Goal: Task Accomplishment & Management: Complete application form

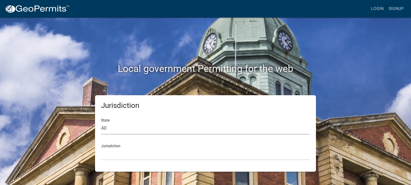
click at [157, 130] on select "All [US_STATE] [US_STATE] [US_STATE] [US_STATE] [US_STATE] [US_STATE] [US_STATE…" at bounding box center [205, 128] width 209 height 12
select select "[US_STATE]"
click at [101, 122] on select "All [US_STATE] [US_STATE] [US_STATE] [US_STATE] [US_STATE] [US_STATE] [US_STATE…" at bounding box center [205, 128] width 209 height 12
click at [132, 154] on select "[GEOGRAPHIC_DATA], [US_STATE][PERSON_NAME][GEOGRAPHIC_DATA], [US_STATE][PERSON_…" at bounding box center [205, 154] width 209 height 12
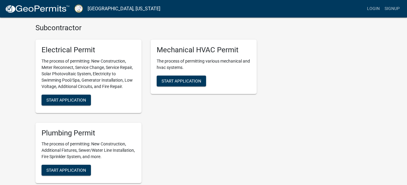
scroll to position [277, 0]
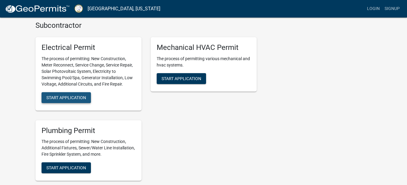
click at [67, 97] on span "Start Application" at bounding box center [66, 97] width 40 height 5
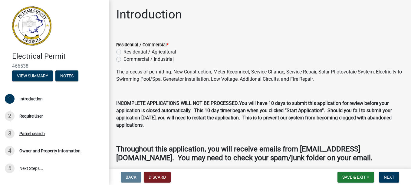
click at [124, 52] on label "Residential / Agricultural" at bounding box center [150, 51] width 53 height 7
click at [124, 52] on input "Residential / Agricultural" at bounding box center [126, 50] width 4 height 4
radio input "true"
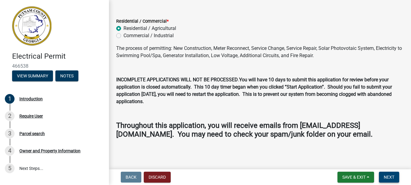
click at [387, 177] on span "Next" at bounding box center [389, 177] width 11 height 5
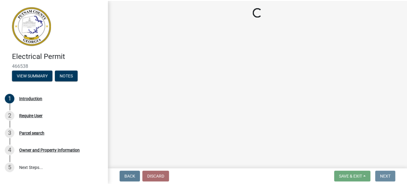
scroll to position [0, 0]
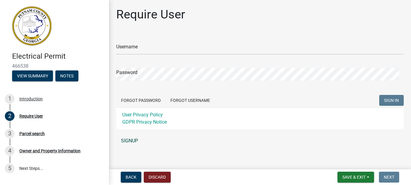
click at [130, 140] on link "SIGNUP" at bounding box center [260, 141] width 288 height 12
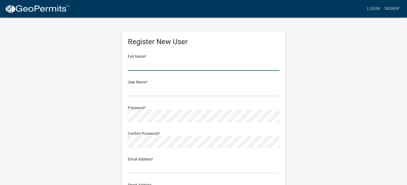
click at [157, 68] on input "text" at bounding box center [203, 64] width 151 height 12
type input "[PERSON_NAME]"
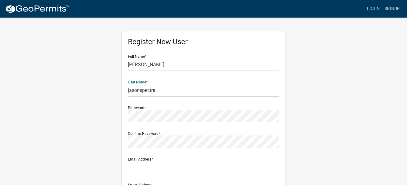
type input "jasonspectre"
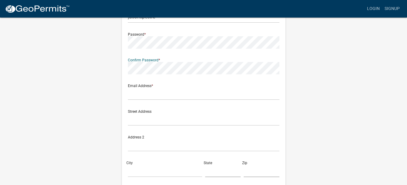
scroll to position [78, 0]
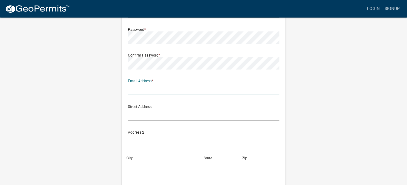
click at [151, 91] on input "text" at bounding box center [203, 89] width 151 height 12
type input "[EMAIL_ADDRESS][DOMAIN_NAME]"
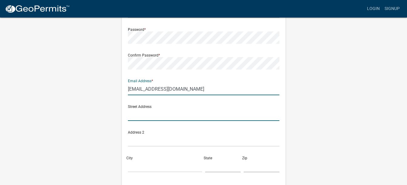
type input "[STREET_ADDRESS][PERSON_NAME]"
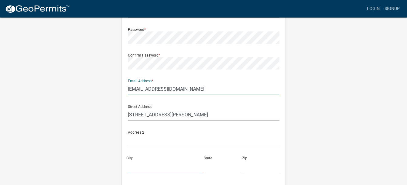
type input "Eatonton"
type input "[US_STATE]"
type input "31024"
type input "7064730482"
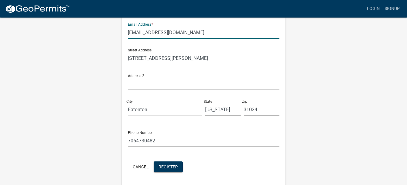
scroll to position [156, 0]
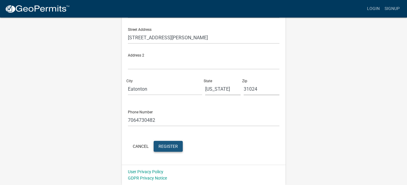
click at [162, 147] on span "Register" at bounding box center [167, 146] width 19 height 5
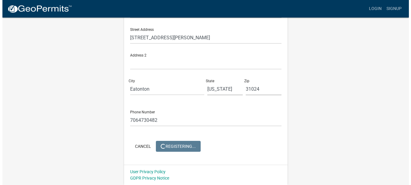
scroll to position [0, 0]
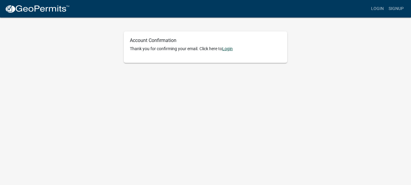
click at [228, 48] on link "Login" at bounding box center [227, 48] width 11 height 5
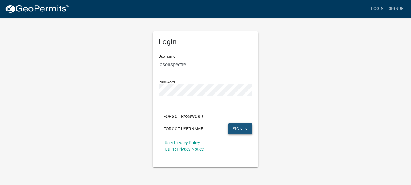
click at [240, 127] on span "SIGN IN" at bounding box center [240, 128] width 15 height 5
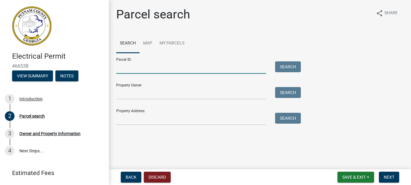
click at [137, 69] on input "Parcel ID:" at bounding box center [191, 68] width 150 height 12
type input "062A033001"
click at [285, 66] on button "Search" at bounding box center [288, 67] width 26 height 11
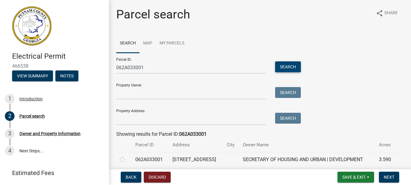
scroll to position [31, 0]
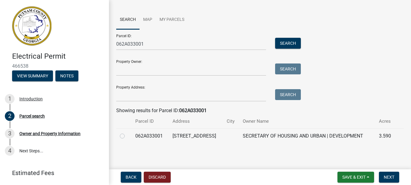
click at [127, 133] on label at bounding box center [127, 133] width 0 height 0
click at [127, 133] on input "radio" at bounding box center [129, 135] width 4 height 4
radio input "true"
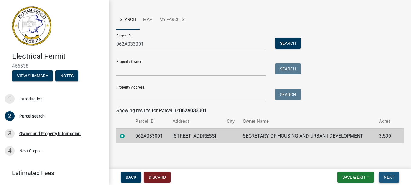
click at [389, 175] on span "Next" at bounding box center [389, 177] width 11 height 5
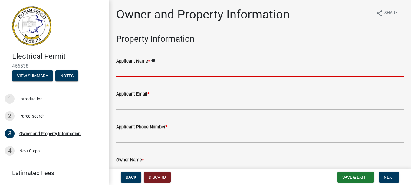
click at [156, 72] on input "Applicant Name *" at bounding box center [260, 71] width 288 height 12
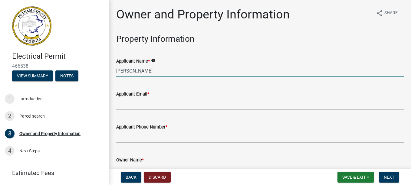
type input "[PERSON_NAME]"
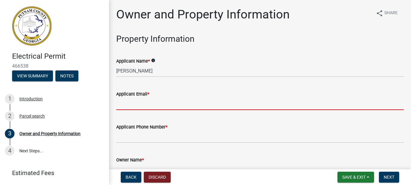
click at [161, 106] on input "Applicant Email *" at bounding box center [260, 104] width 288 height 12
click at [125, 107] on input "Applicant Email *" at bounding box center [260, 104] width 288 height 12
type input "[EMAIL_ADDRESS][DOMAIN_NAME]"
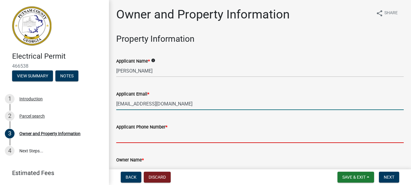
type input "7064730482"
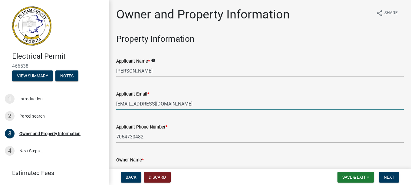
type input "rebecca@jvdelllaw.com"
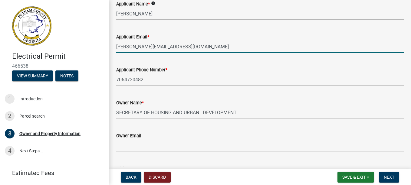
scroll to position [62, 0]
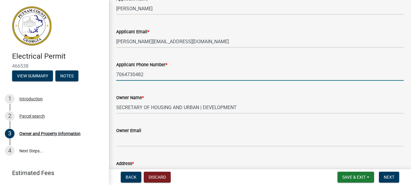
click at [125, 75] on input "7064730482" at bounding box center [260, 74] width 288 height 12
click at [135, 75] on input "706-4730482" at bounding box center [260, 74] width 288 height 12
type input "706-473-0482"
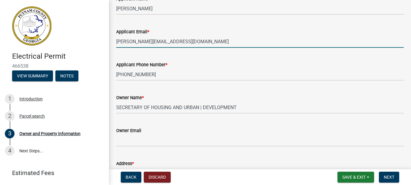
drag, startPoint x: 167, startPoint y: 43, endPoint x: 6, endPoint y: 43, distance: 160.9
click at [6, 43] on div "Electrical Permit 466538 View Summary Notes 1 Introduction 2 Parcel search 3 Ow…" at bounding box center [205, 92] width 411 height 185
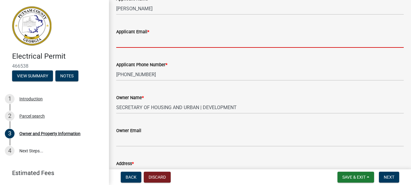
click at [156, 43] on input "Applicant Email *" at bounding box center [260, 41] width 288 height 12
type input "[EMAIL_ADDRESS][DOMAIN_NAME]"
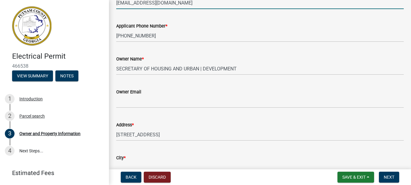
scroll to position [117, 0]
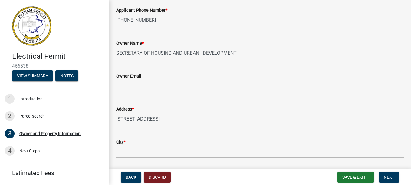
click at [154, 84] on input "Owner Email" at bounding box center [260, 86] width 288 height 12
type input "[EMAIL_ADDRESS][DOMAIN_NAME]"
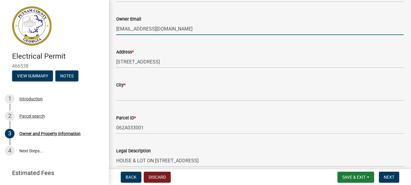
scroll to position [192, 0]
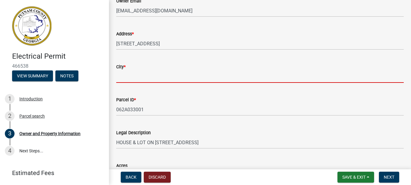
click at [141, 78] on input "City *" at bounding box center [260, 77] width 288 height 12
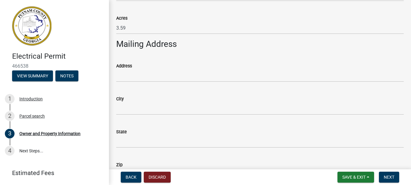
scroll to position [345, 0]
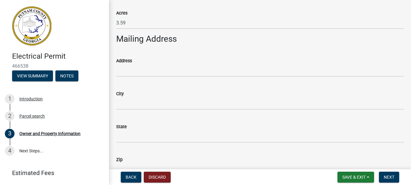
type input "Eatonton"
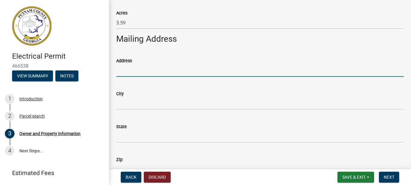
click at [128, 70] on input "Address" at bounding box center [260, 71] width 288 height 12
type input "[STREET_ADDRESS][PERSON_NAME]"
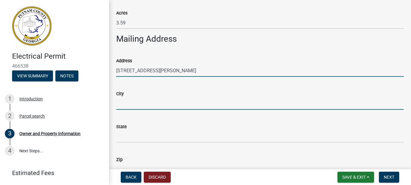
type input "Eatonton"
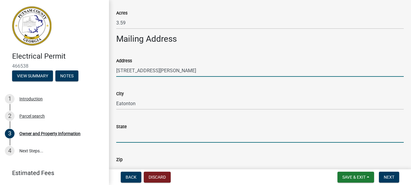
type input "[US_STATE]"
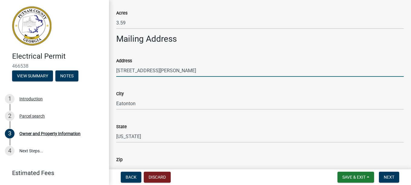
type input "31024"
type input "7064730482"
type input "103 Sherry Lane"
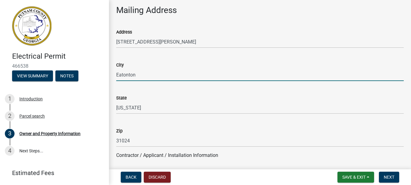
scroll to position [397, 0]
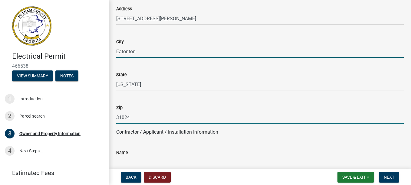
click at [225, 114] on input "31024" at bounding box center [260, 117] width 288 height 12
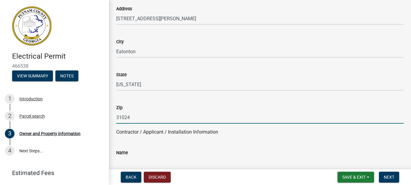
click at [248, 136] on p "Contractor / Applicant / Installation Information" at bounding box center [260, 132] width 288 height 7
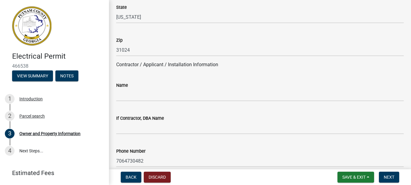
scroll to position [467, 0]
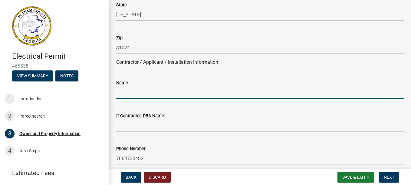
click at [166, 95] on input "Name" at bounding box center [260, 93] width 288 height 12
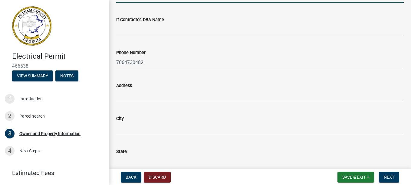
scroll to position [569, 0]
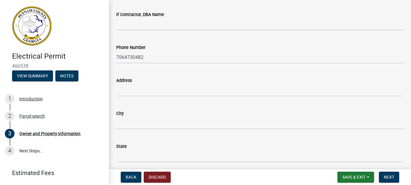
type input "[PERSON_NAME]"
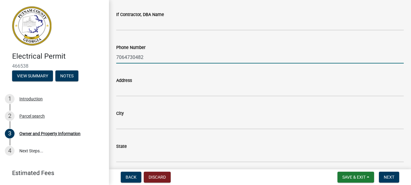
click at [124, 57] on input "7064730482" at bounding box center [260, 57] width 288 height 12
click at [134, 57] on input "706-4730482" at bounding box center [260, 57] width 288 height 12
type input "706-473-0482"
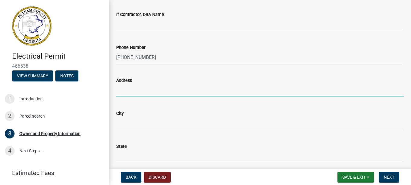
click at [125, 93] on input "Address" at bounding box center [260, 90] width 288 height 12
type input "103 Sherry Ln"
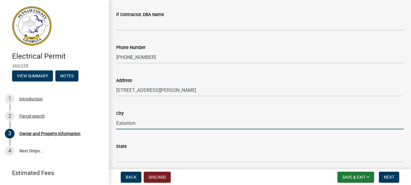
type input "Eatonton"
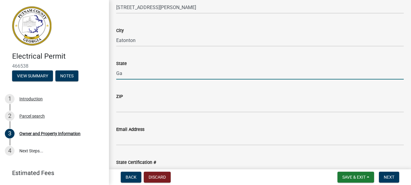
scroll to position [673, 0]
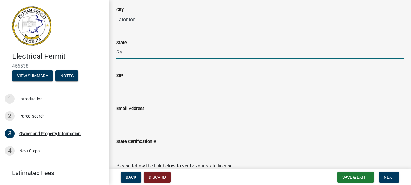
type input "[US_STATE]"
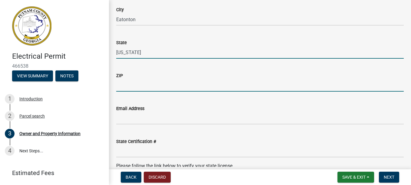
type input "31024"
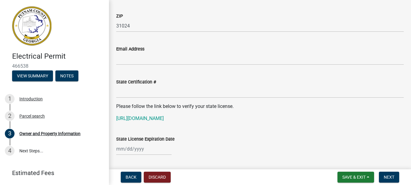
scroll to position [751, 0]
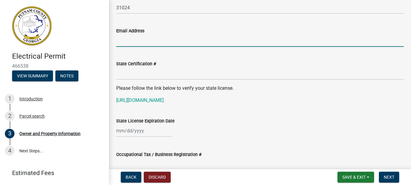
click at [133, 40] on input "Email Address" at bounding box center [260, 41] width 288 height 12
type input "j"
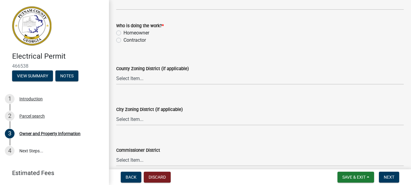
scroll to position [972, 0]
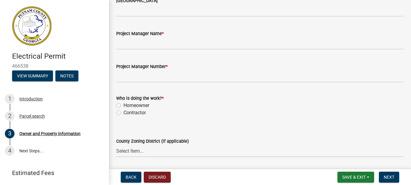
type input "[EMAIL_ADDRESS][DOMAIN_NAME]"
click at [124, 106] on label "Homeowner" at bounding box center [137, 105] width 26 height 7
click at [124, 106] on input "Homeowner" at bounding box center [126, 104] width 4 height 4
radio input "true"
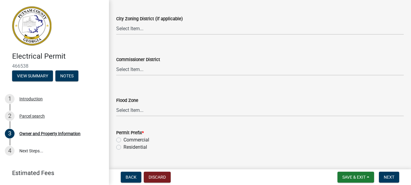
scroll to position [1140, 0]
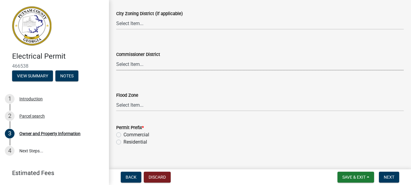
click at [154, 60] on select "Select Item... District 1 District 2 District 3 District 4" at bounding box center [260, 64] width 288 height 12
click at [198, 144] on div "Residential" at bounding box center [260, 142] width 288 height 7
click at [124, 141] on label "Residential" at bounding box center [136, 142] width 24 height 7
click at [124, 141] on input "Residential" at bounding box center [126, 141] width 4 height 4
radio input "true"
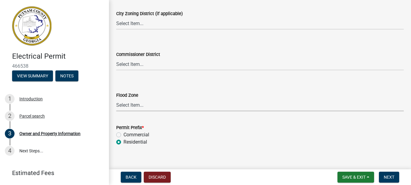
click at [168, 105] on select "Select Item... Zone A Zone V Zone A99 Zone AE Zone AO Zone AH Zone VE Zone AR Z…" at bounding box center [260, 105] width 288 height 12
click at [182, 145] on div "Residential" at bounding box center [260, 142] width 288 height 7
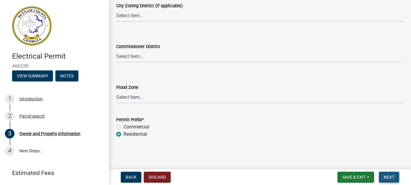
click at [389, 178] on span "Next" at bounding box center [389, 177] width 11 height 5
click at [392, 177] on span "Next" at bounding box center [389, 177] width 11 height 5
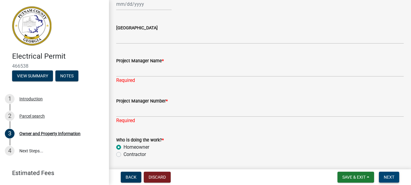
scroll to position [955, 0]
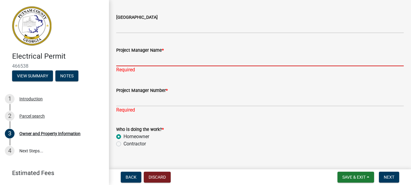
click at [144, 62] on input "Project Manager Name *" at bounding box center [260, 60] width 288 height 12
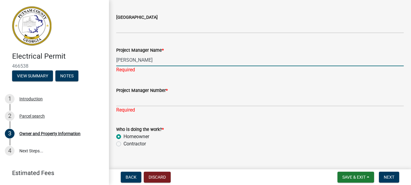
type input "[PERSON_NAME]"
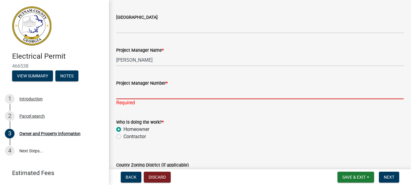
click at [142, 100] on div "Project Manager Number * Required" at bounding box center [260, 88] width 288 height 35
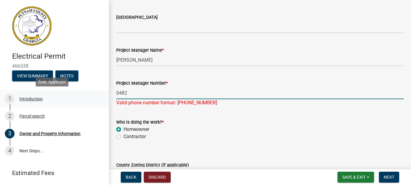
drag, startPoint x: 131, startPoint y: 92, endPoint x: 79, endPoint y: 94, distance: 52.1
click at [80, 95] on div "Electrical Permit 466538 View Summary Notes 1 Introduction 2 Parcel search 3 Ow…" at bounding box center [205, 92] width 411 height 185
type input "706-473-0482"
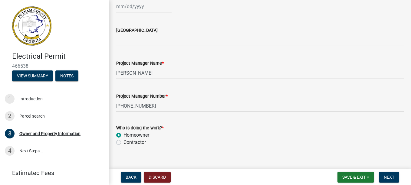
scroll to position [1148, 0]
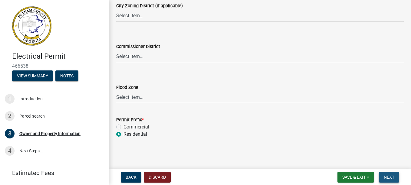
click at [391, 177] on span "Next" at bounding box center [389, 177] width 11 height 5
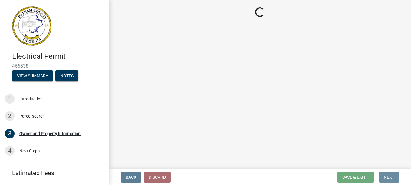
scroll to position [0, 0]
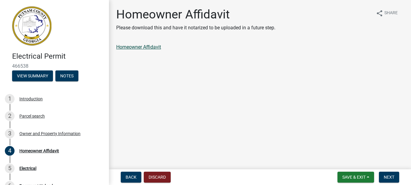
click at [135, 46] on link "Homeowner Affidavit" at bounding box center [138, 47] width 45 height 6
click at [392, 177] on span "Next" at bounding box center [389, 177] width 11 height 5
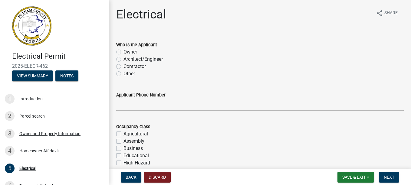
click at [124, 75] on label "Other" at bounding box center [130, 73] width 12 height 7
click at [124, 74] on input "Other" at bounding box center [126, 72] width 4 height 4
radio input "true"
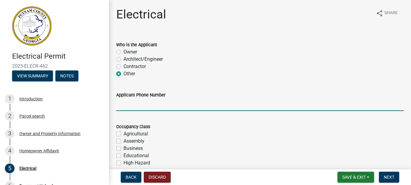
click at [147, 107] on input "Applicant Phone Number" at bounding box center [260, 105] width 288 height 12
type input "706-473-0482"
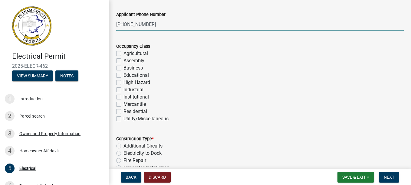
scroll to position [87, 0]
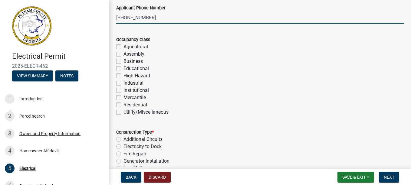
click at [124, 105] on label "Residential" at bounding box center [136, 104] width 24 height 7
click at [124, 105] on input "Residential" at bounding box center [126, 103] width 4 height 4
checkbox input "true"
checkbox input "false"
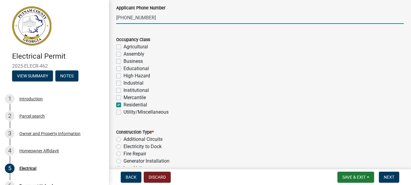
checkbox input "false"
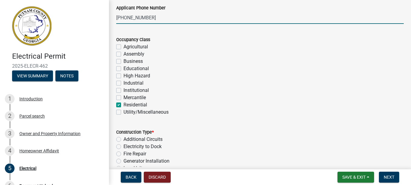
checkbox input "false"
checkbox input "true"
checkbox input "false"
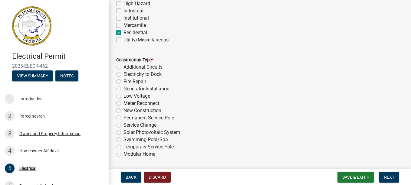
scroll to position [166, 0]
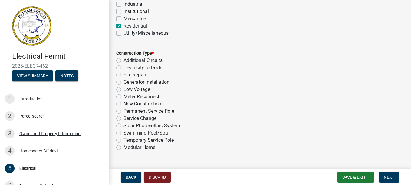
click at [124, 141] on label "Temporary Service Pole" at bounding box center [149, 140] width 50 height 7
click at [124, 141] on input "Temporary Service Pole" at bounding box center [126, 139] width 4 height 4
radio input "true"
click at [388, 178] on span "Next" at bounding box center [389, 177] width 11 height 5
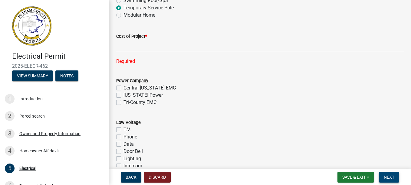
scroll to position [310, 0]
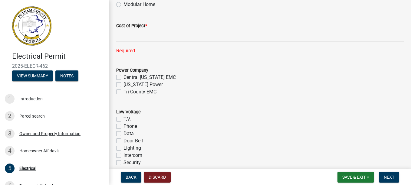
click at [124, 91] on label "Tri-County EMC" at bounding box center [140, 91] width 33 height 7
click at [124, 91] on input "Tri-County EMC" at bounding box center [126, 90] width 4 height 4
checkbox input "true"
checkbox input "false"
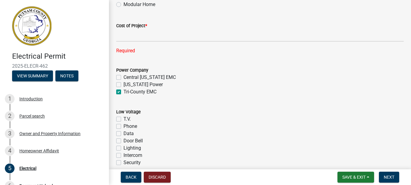
checkbox input "true"
drag, startPoint x: 407, startPoint y: 82, endPoint x: 410, endPoint y: 95, distance: 13.1
click at [410, 95] on main "Electrical share Share Who is the Applicant Owner Architect/Engineer Contractor…" at bounding box center [260, 83] width 302 height 167
drag, startPoint x: 410, startPoint y: 95, endPoint x: 308, endPoint y: 78, distance: 103.1
click at [308, 78] on div "Central Georgia EMC" at bounding box center [260, 77] width 288 height 7
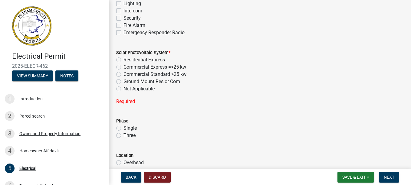
scroll to position [458, 0]
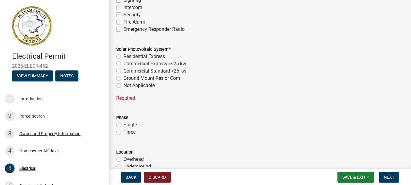
click at [124, 85] on label "Not Applicable" at bounding box center [139, 85] width 31 height 7
click at [124, 85] on input "Not Applicable" at bounding box center [126, 84] width 4 height 4
radio input "true"
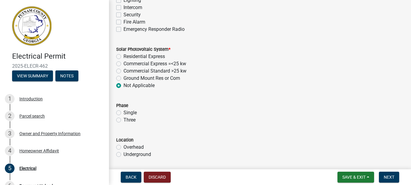
click at [124, 113] on label "Single" at bounding box center [130, 112] width 13 height 7
click at [124, 113] on input "Single" at bounding box center [126, 111] width 4 height 4
radio input "true"
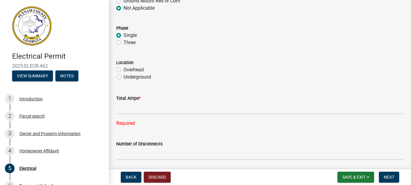
scroll to position [544, 0]
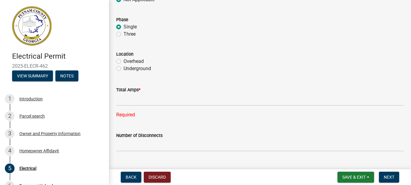
click at [124, 61] on label "Overhead" at bounding box center [134, 61] width 20 height 7
click at [124, 61] on input "Overhead" at bounding box center [126, 60] width 4 height 4
radio input "true"
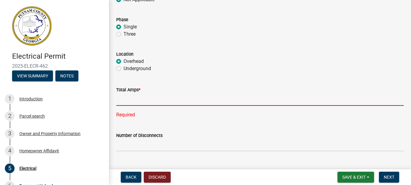
click at [142, 103] on input "text" at bounding box center [260, 100] width 288 height 12
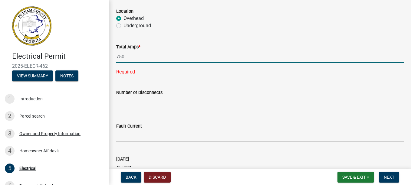
scroll to position [609, 0]
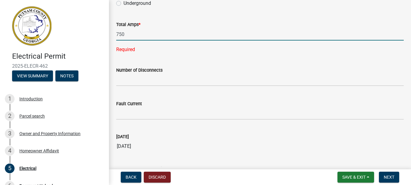
type input "750"
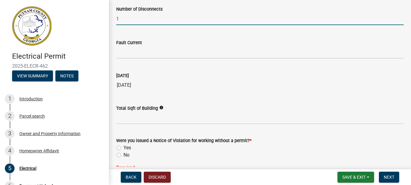
scroll to position [689, 0]
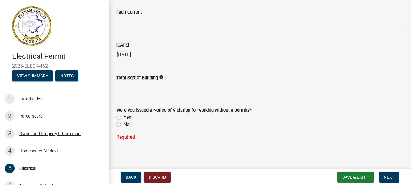
type input "1"
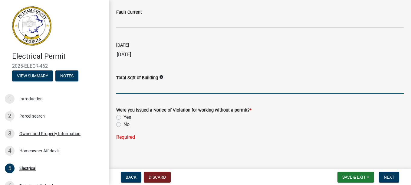
click at [134, 89] on input "text" at bounding box center [260, 87] width 288 height 12
type input "2453"
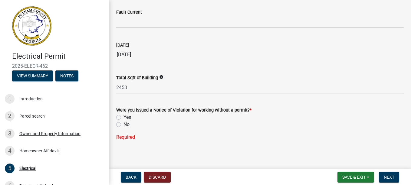
click at [124, 125] on label "No" at bounding box center [127, 124] width 6 height 7
click at [124, 125] on input "No" at bounding box center [126, 123] width 4 height 4
radio input "true"
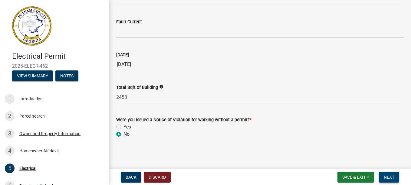
click at [390, 176] on span "Next" at bounding box center [389, 177] width 11 height 5
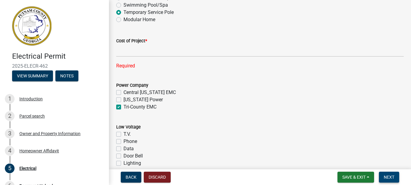
scroll to position [264, 0]
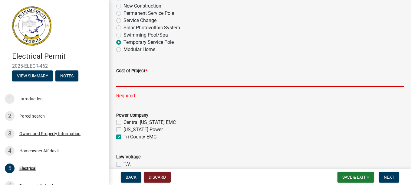
click at [123, 83] on input "text" at bounding box center [260, 81] width 288 height 12
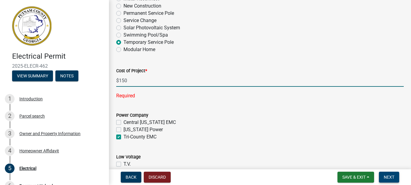
type input "150"
click at [389, 177] on span "Next" at bounding box center [389, 177] width 11 height 5
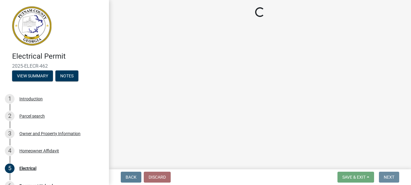
scroll to position [0, 0]
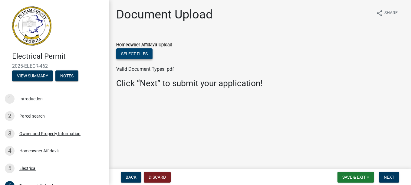
click at [137, 55] on button "Select files" at bounding box center [134, 53] width 36 height 11
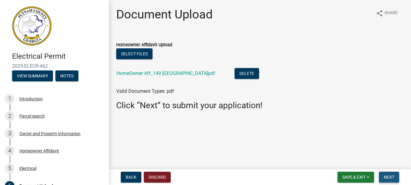
click at [389, 177] on span "Next" at bounding box center [389, 177] width 11 height 5
